Goal: Task Accomplishment & Management: Manage account settings

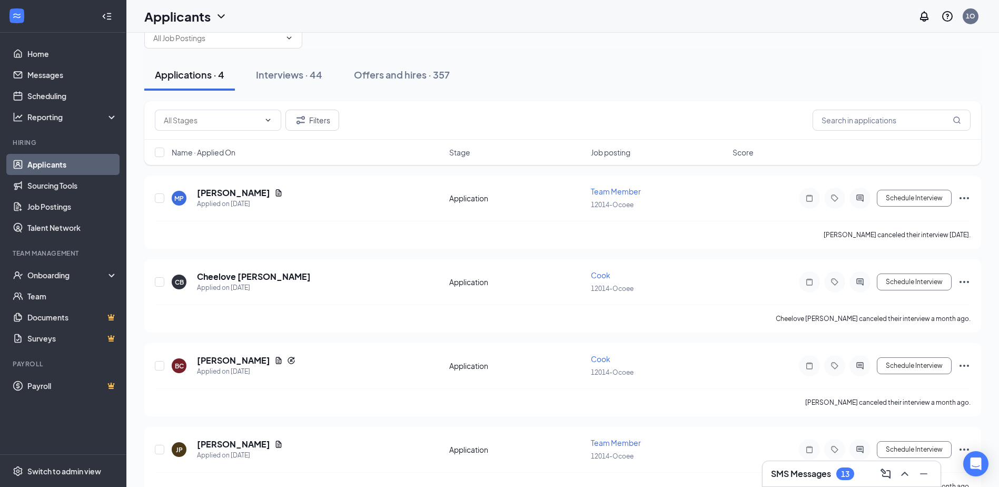
scroll to position [54, 0]
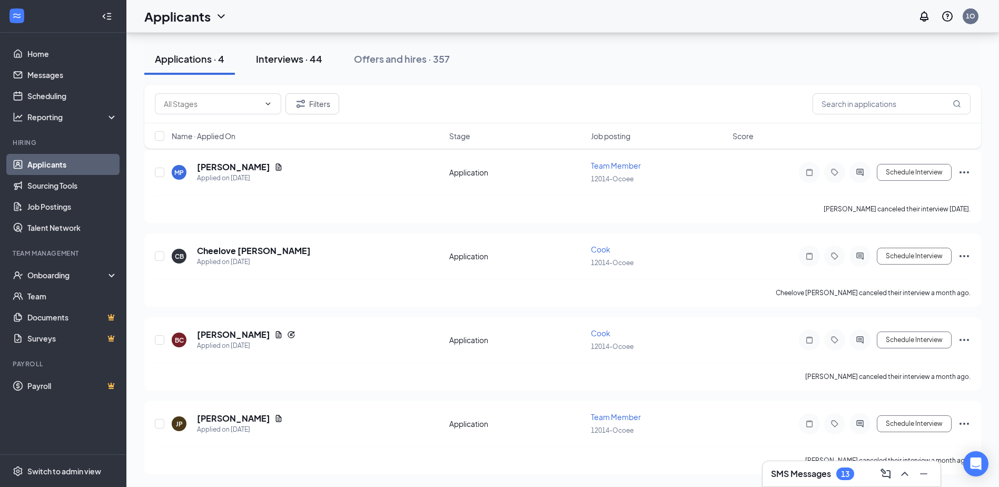
click at [309, 62] on div "Interviews · 44" at bounding box center [289, 58] width 66 height 13
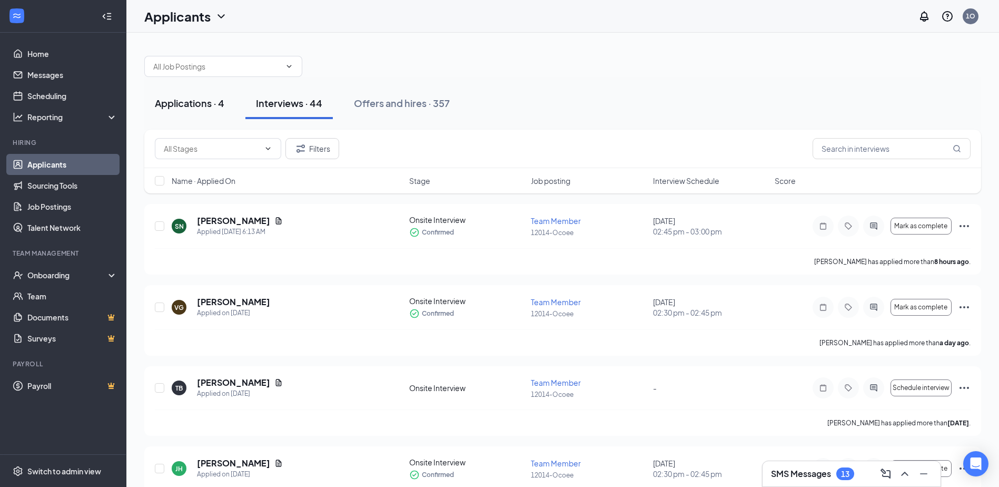
click at [205, 94] on button "Applications · 4" at bounding box center [189, 103] width 91 height 32
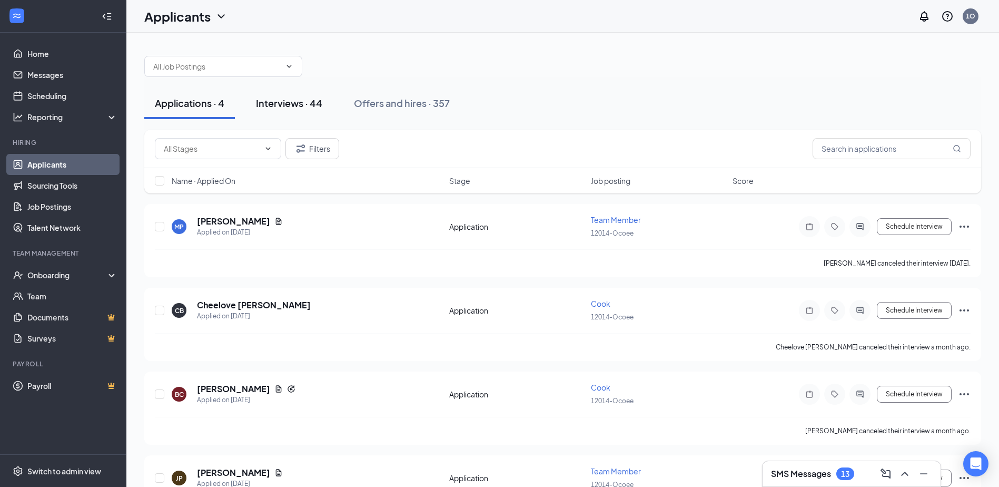
click at [285, 99] on div "Interviews · 44" at bounding box center [289, 102] width 66 height 13
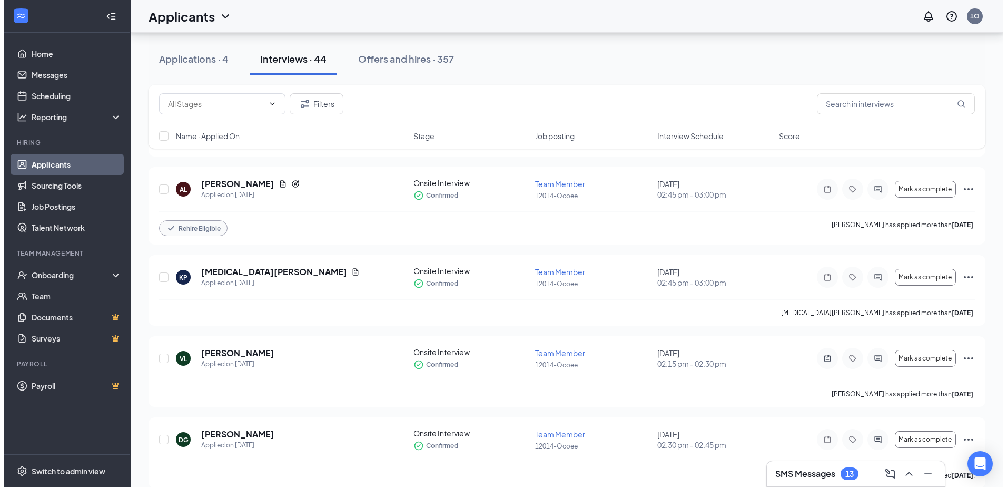
scroll to position [737, 0]
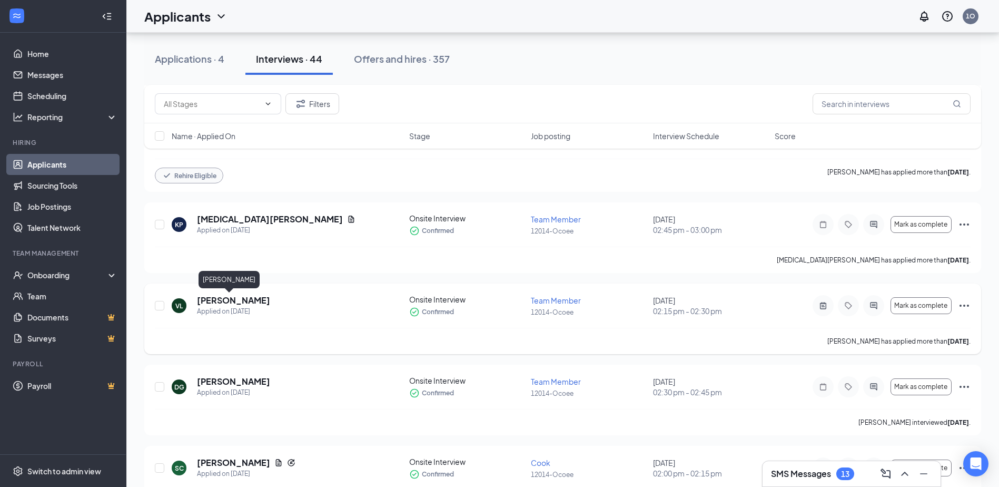
click at [205, 301] on h5 "[PERSON_NAME]" at bounding box center [233, 300] width 73 height 12
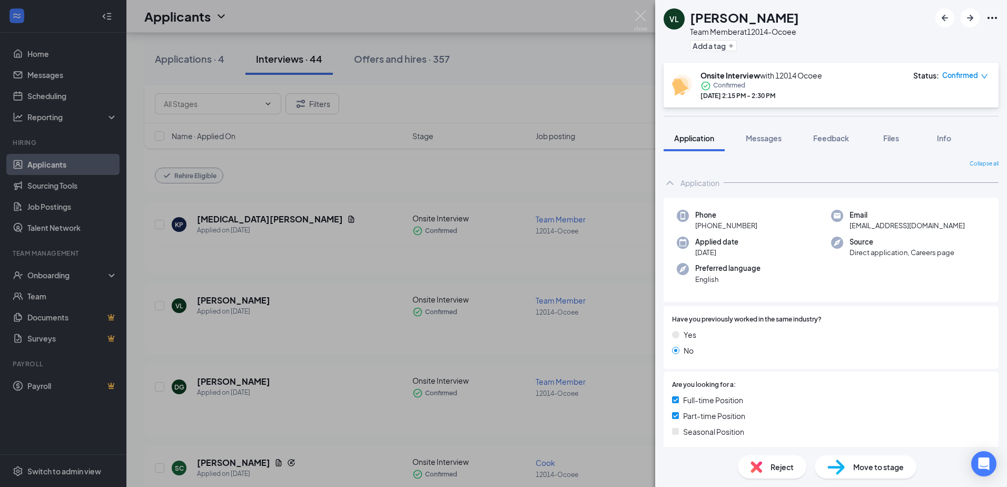
click at [603, 194] on div "[PERSON_NAME] Team Member at 12014-Ocoee Add a tag Onsite Interview with 12014 …" at bounding box center [503, 243] width 1007 height 487
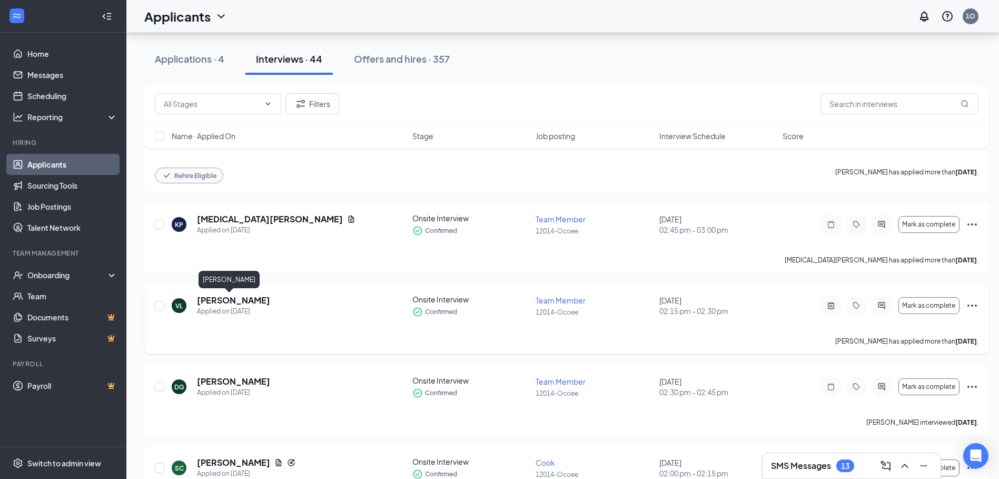
drag, startPoint x: 215, startPoint y: 299, endPoint x: 222, endPoint y: 298, distance: 6.4
click at [216, 299] on h5 "[PERSON_NAME]" at bounding box center [233, 300] width 73 height 12
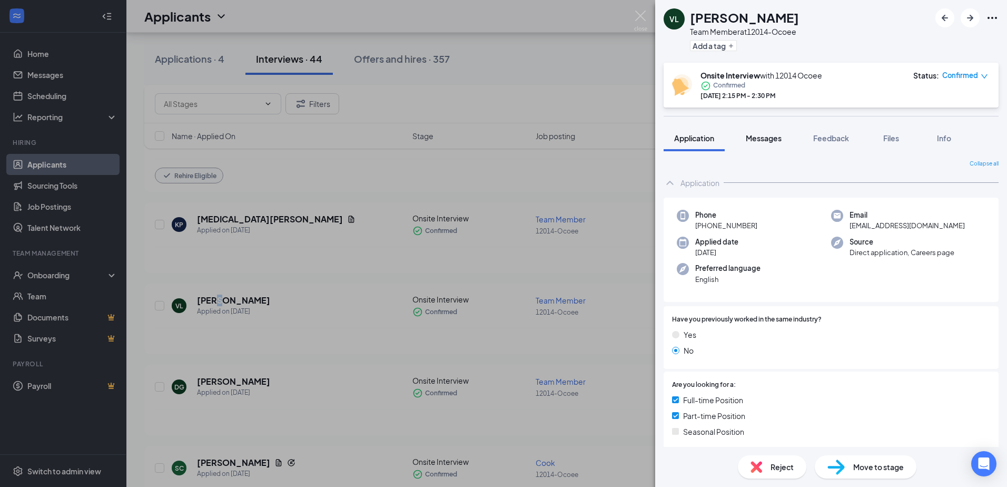
click at [764, 139] on span "Messages" at bounding box center [764, 137] width 36 height 9
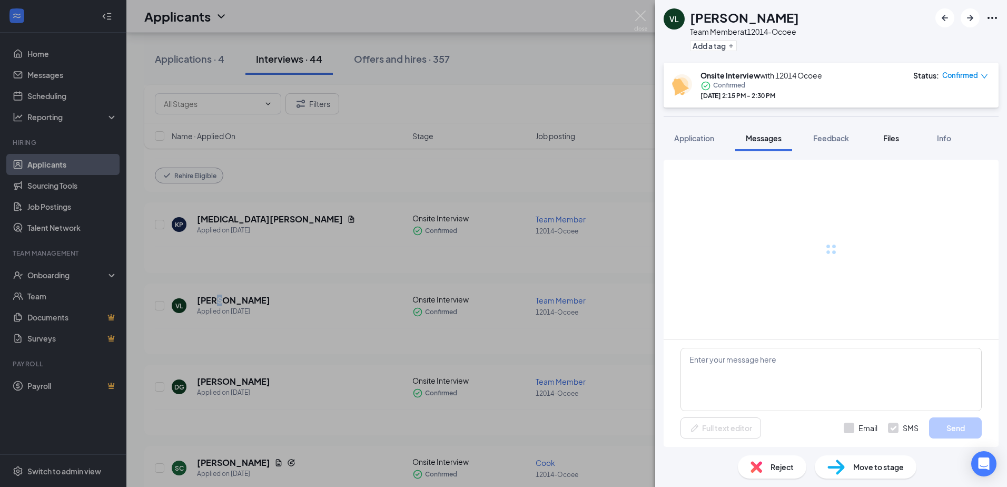
click at [898, 138] on span "Files" at bounding box center [891, 137] width 16 height 9
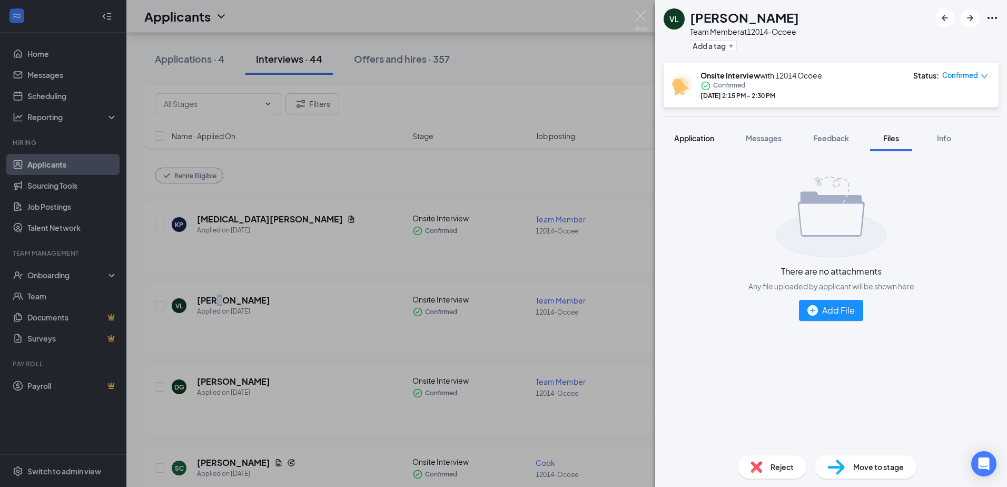
click at [691, 134] on span "Application" at bounding box center [694, 137] width 40 height 9
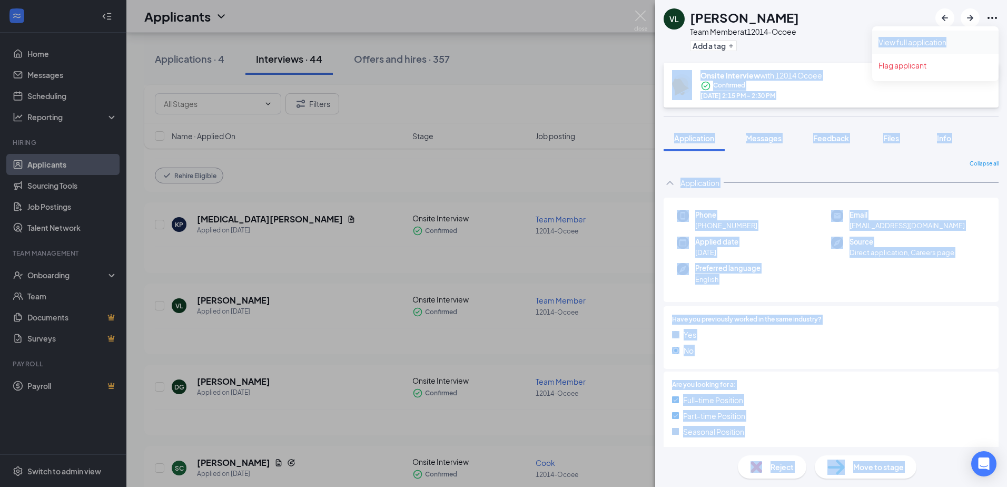
drag, startPoint x: 995, startPoint y: 16, endPoint x: 928, endPoint y: 43, distance: 72.8
click at [922, 43] on link "View full application" at bounding box center [935, 42] width 114 height 11
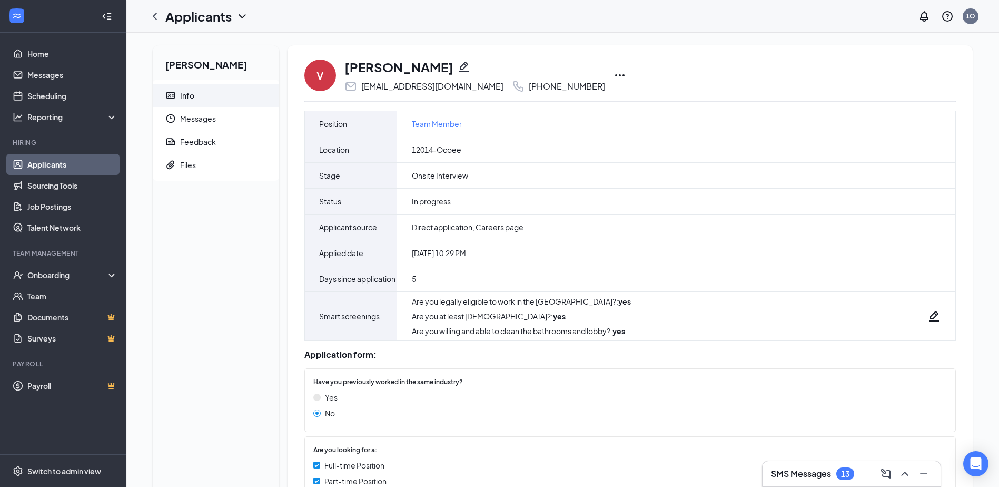
click at [614, 73] on icon "Ellipses" at bounding box center [620, 75] width 13 height 13
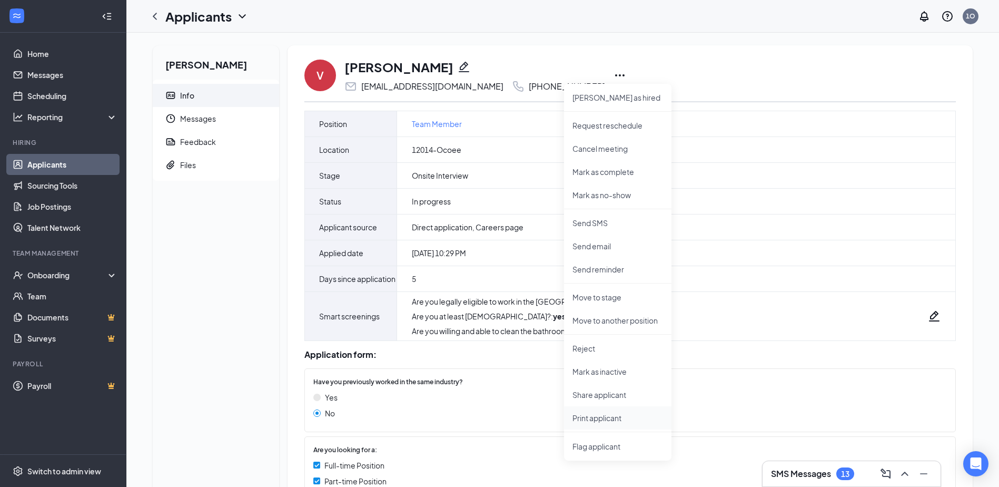
click at [602, 416] on p "Print applicant" at bounding box center [617, 417] width 91 height 11
